Goal: Task Accomplishment & Management: Complete application form

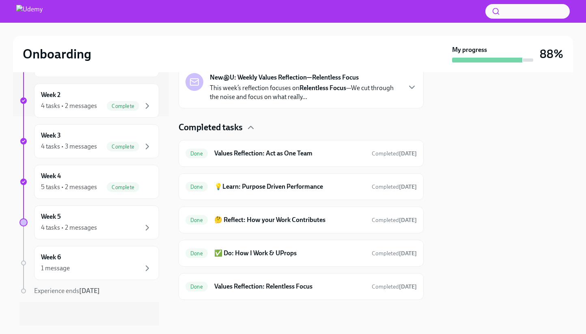
scroll to position [211, 0]
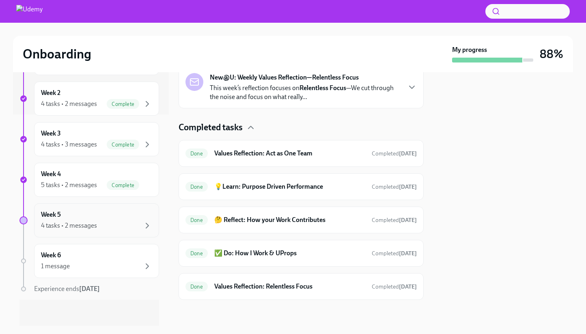
click at [106, 219] on div "Week 5 4 tasks • 2 messages" at bounding box center [96, 220] width 111 height 20
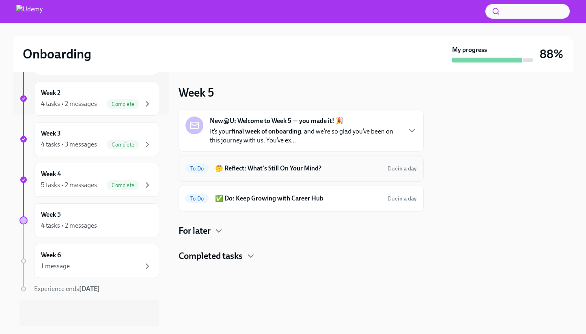
click at [304, 168] on h6 "🤔 Reflect: What's Still On Your Mind?" at bounding box center [298, 168] width 166 height 9
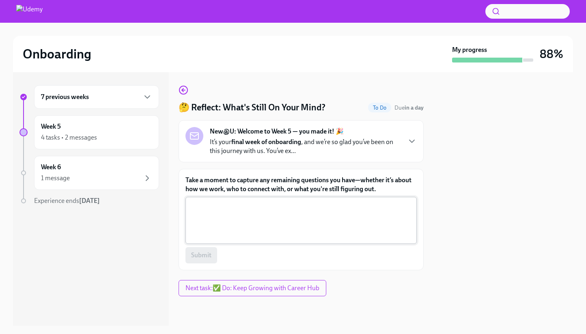
click at [286, 222] on textarea "Take a moment to capture any remaining questions you have—whether it’s about ho…" at bounding box center [301, 220] width 222 height 39
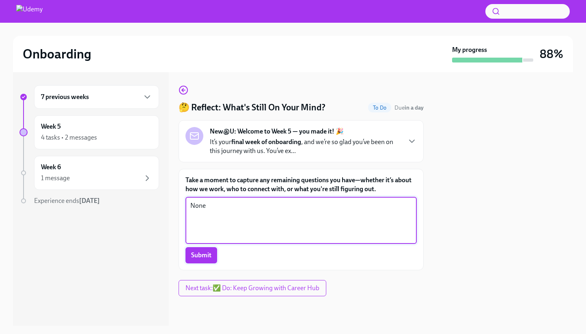
type textarea "None"
click at [200, 250] on button "Submit" at bounding box center [201, 255] width 32 height 16
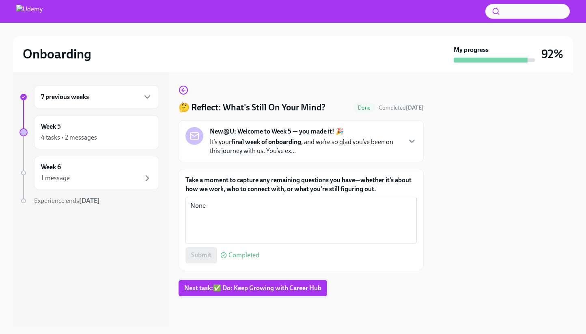
click at [260, 286] on span "Next task : ✅ Do: Keep Growing with Career Hub" at bounding box center [252, 288] width 137 height 8
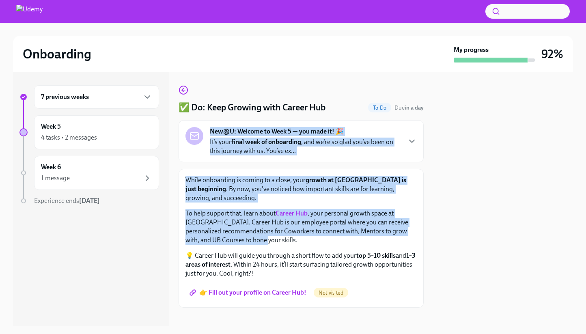
drag, startPoint x: 276, startPoint y: 230, endPoint x: 226, endPoint y: 119, distance: 121.5
click at [226, 121] on div "✅ Do: Keep Growing with Career Hub To Do Due in a day New@U: Welcome to Week 5 …" at bounding box center [301, 196] width 245 height 222
click at [270, 209] on p "To help support that, learn about Career Hub , your personal growth space at [G…" at bounding box center [300, 227] width 231 height 36
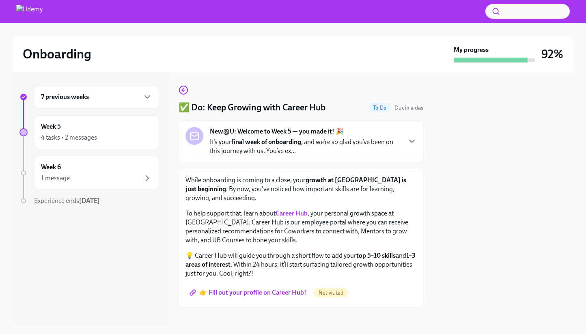
click at [262, 289] on span "👉 Fill out your profile on Career Hub!" at bounding box center [248, 293] width 115 height 8
click at [112, 129] on div "Week 5 4 tasks • 2 messages" at bounding box center [96, 132] width 111 height 20
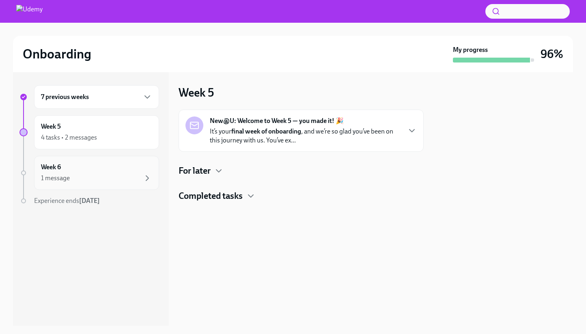
click at [106, 169] on div "Week 6 1 message" at bounding box center [96, 173] width 111 height 20
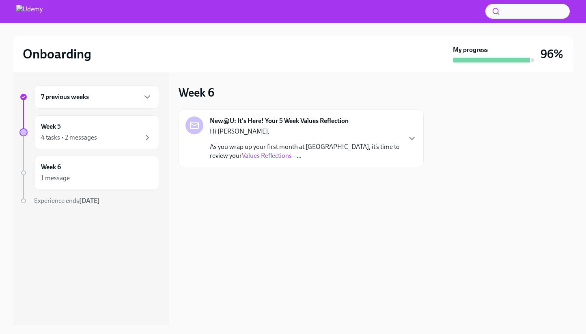
click at [247, 153] on link "Values Reflections" at bounding box center [267, 156] width 50 height 8
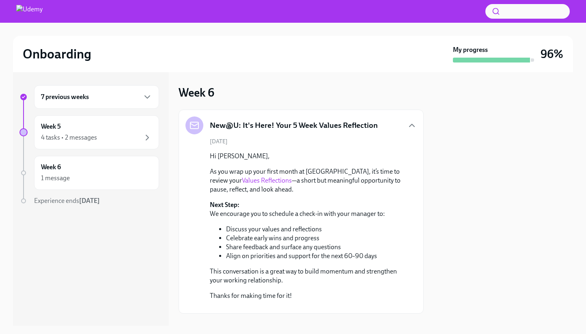
scroll to position [61, 0]
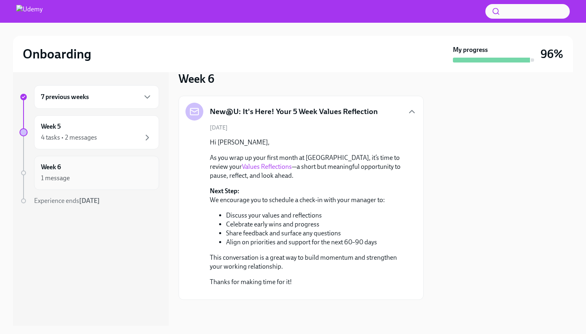
click at [75, 169] on div "Week 6 1 message" at bounding box center [96, 173] width 111 height 20
click at [102, 175] on div "1 message" at bounding box center [96, 178] width 111 height 10
